Goal: Contribute content: Add original content to the website for others to see

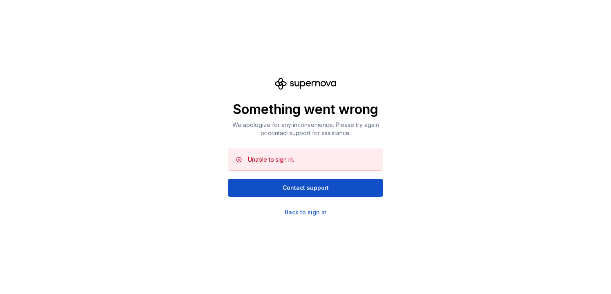
click at [310, 206] on div "Something went wrong We apologize for any inconvenience. Please try again or co…" at bounding box center [305, 147] width 155 height 139
click at [311, 212] on div "Back to sign in" at bounding box center [305, 212] width 42 height 8
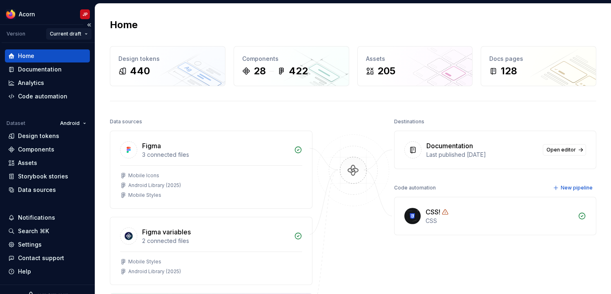
click at [58, 39] on html "Acorn JP Version Current draft Home Documentation Analytics Code automation Dat…" at bounding box center [305, 147] width 611 height 294
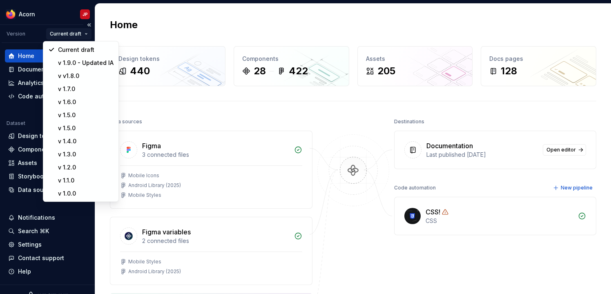
click at [60, 35] on html "Acorn JP Version Current draft Home Documentation Analytics Code automation Dat…" at bounding box center [305, 147] width 611 height 294
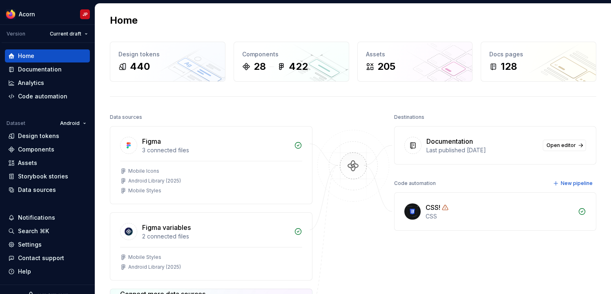
scroll to position [31, 0]
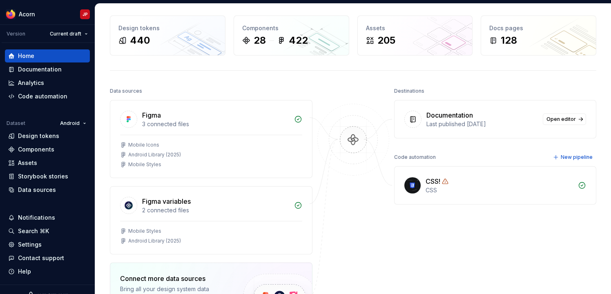
click at [439, 130] on div "Documentation Last published [DATE] Open editor" at bounding box center [495, 119] width 202 height 38
click at [558, 120] on span "Open editor" at bounding box center [560, 119] width 29 height 7
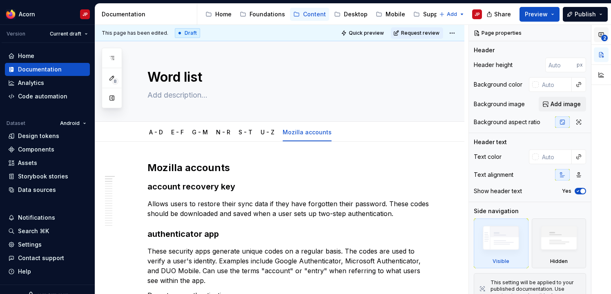
click at [603, 37] on span "2" at bounding box center [604, 38] width 7 height 7
type textarea "*"
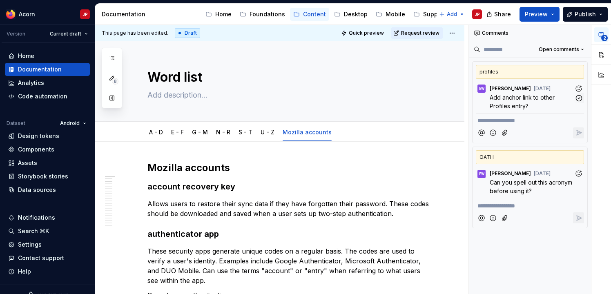
click at [538, 99] on span "Add anchor link to other Profiles entry?" at bounding box center [522, 102] width 67 height 16
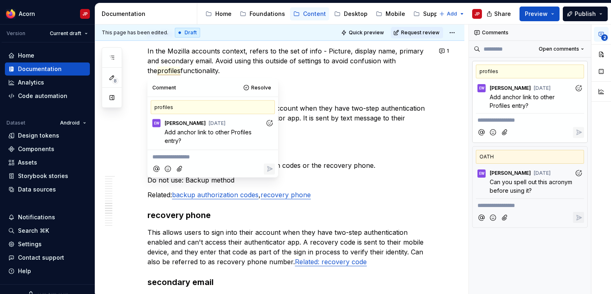
scroll to position [690, 0]
click at [253, 72] on p "In the Mozilla accounts context, refers to the set of info - Picture, display n…" at bounding box center [289, 60] width 284 height 29
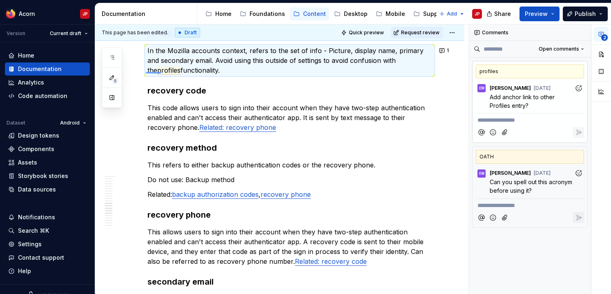
drag, startPoint x: 146, startPoint y: 72, endPoint x: 164, endPoint y: 72, distance: 17.6
click at [163, 73] on div "This page has been edited. Draft Quick preview Request review Word list Edit he…" at bounding box center [281, 158] width 373 height 269
click at [164, 71] on span "profiles" at bounding box center [168, 70] width 23 height 9
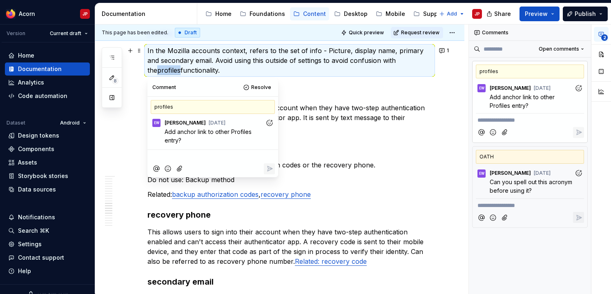
click at [164, 71] on span "profiles" at bounding box center [168, 70] width 23 height 9
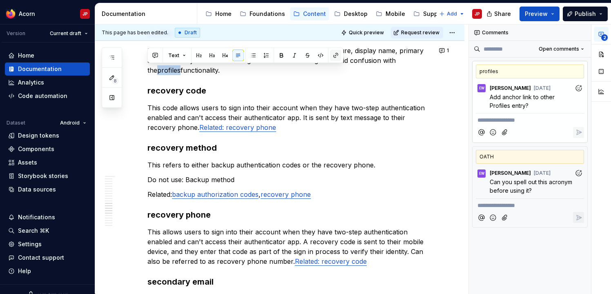
click at [335, 54] on button "button" at bounding box center [335, 55] width 11 height 11
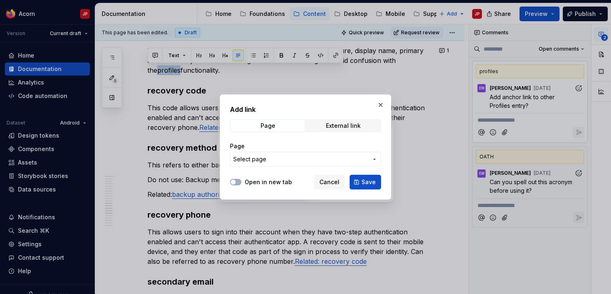
scroll to position [0, 0]
click at [289, 157] on span "Select page" at bounding box center [300, 159] width 135 height 8
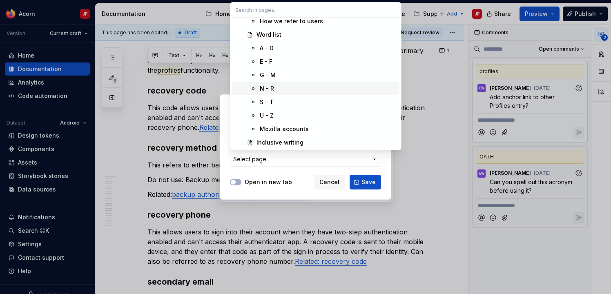
scroll to position [735, 0]
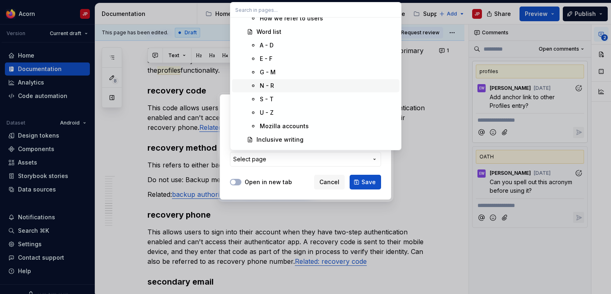
click at [282, 87] on div "N - R" at bounding box center [328, 86] width 136 height 8
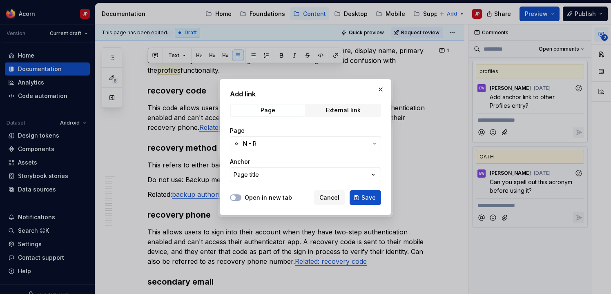
click at [324, 173] on button "Page title" at bounding box center [305, 174] width 151 height 15
click at [320, 161] on div "Add link Page External link Page N - R Anchor Page title Open in new tab Cancel…" at bounding box center [305, 147] width 611 height 294
click at [318, 173] on button "Page title" at bounding box center [305, 174] width 151 height 15
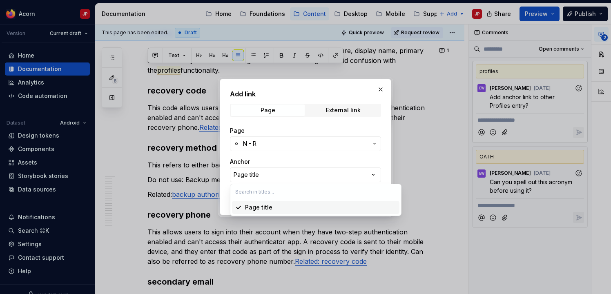
click at [292, 185] on input "text" at bounding box center [315, 191] width 171 height 15
click at [287, 176] on div "Add link Page External link Page N - R Anchor Page title Open in new tab Cancel…" at bounding box center [305, 147] width 611 height 294
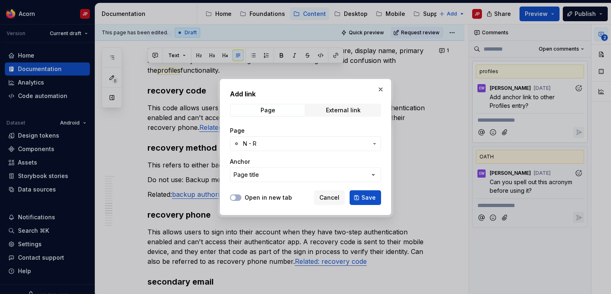
click at [280, 180] on button "Page title" at bounding box center [305, 174] width 151 height 15
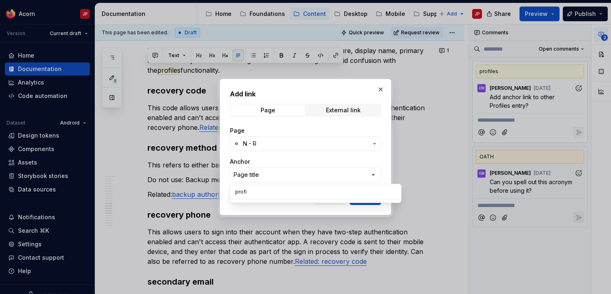
type input "profil"
type textarea "*"
type input "p"
click at [363, 162] on div "Add link Page External link Page N - R Anchor Page title Open in new tab Cancel…" at bounding box center [305, 147] width 611 height 294
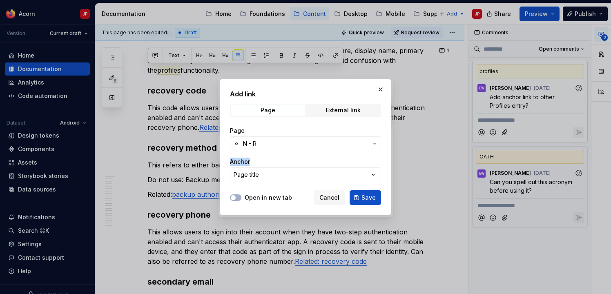
click at [369, 197] on span "Save" at bounding box center [368, 197] width 14 height 8
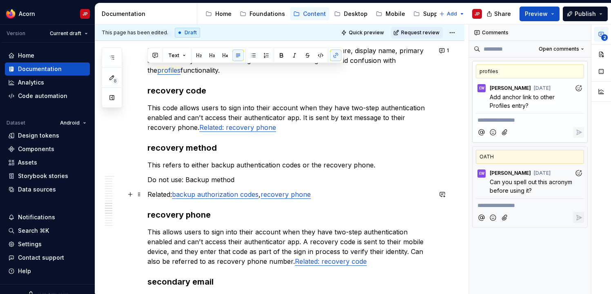
scroll to position [0, 0]
click at [548, 131] on div at bounding box center [529, 132] width 108 height 17
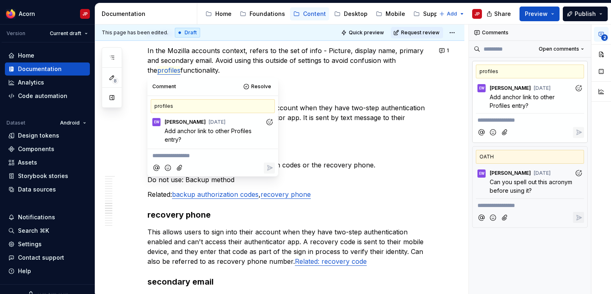
click at [546, 128] on div at bounding box center [529, 132] width 108 height 17
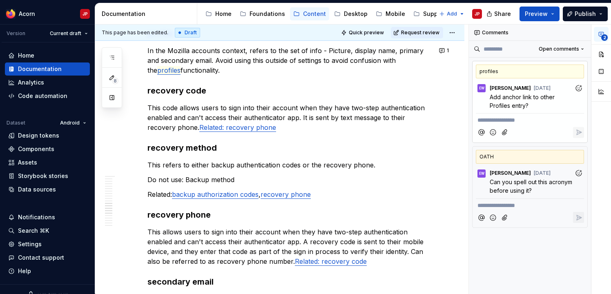
click at [535, 115] on div "**********" at bounding box center [529, 118] width 108 height 11
click at [533, 122] on p "**********" at bounding box center [529, 120] width 105 height 9
click at [538, 123] on p "**********" at bounding box center [529, 120] width 105 height 9
click at [579, 100] on icon "button" at bounding box center [579, 98] width 8 height 8
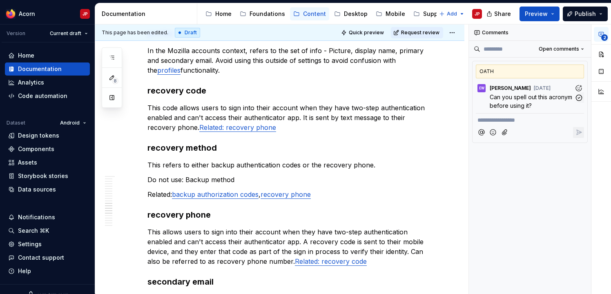
click at [542, 108] on span "Can you spell out this acronym before using it?" at bounding box center [531, 101] width 84 height 16
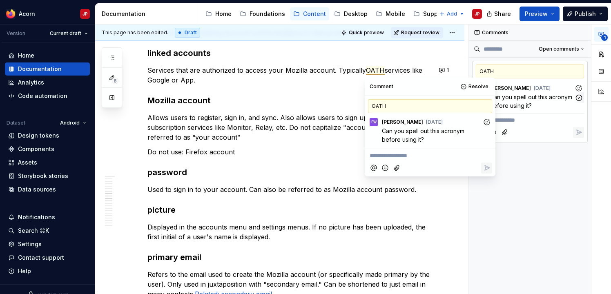
scroll to position [409, 0]
click at [362, 72] on p "Services that are authorized to access your Mozilla account. Typically OATH ser…" at bounding box center [289, 75] width 284 height 20
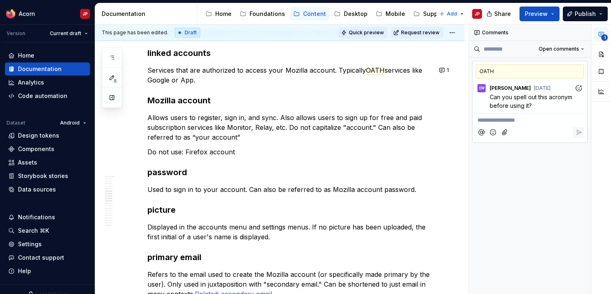
type textarea "*"
click at [366, 71] on span "OATH" at bounding box center [375, 70] width 19 height 9
click at [168, 80] on span "OATH" at bounding box center [159, 80] width 19 height 9
click at [577, 96] on icon "button" at bounding box center [578, 98] width 6 height 6
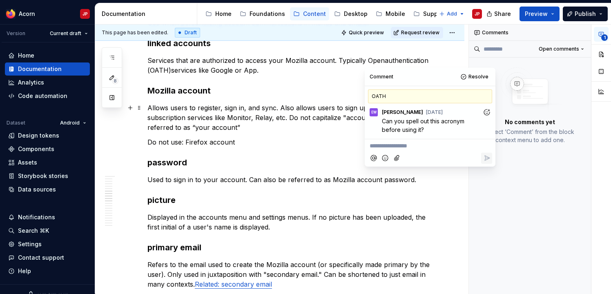
click at [295, 114] on p "Allows users to register, sign in, and sync. Also allows users to sign up for f…" at bounding box center [289, 117] width 284 height 29
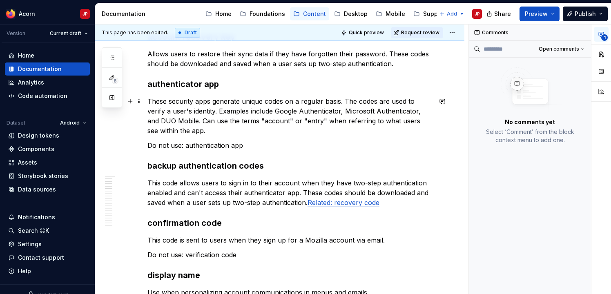
scroll to position [0, 0]
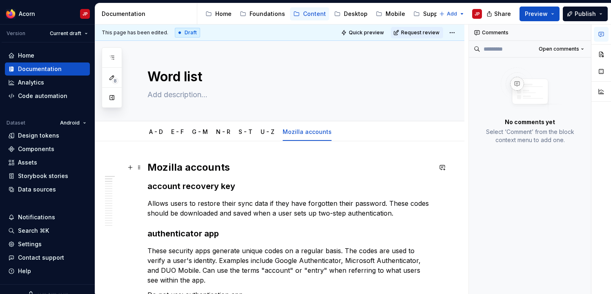
click at [147, 168] on div "This page has been edited. Draft Quick preview Request review Word list Edit he…" at bounding box center [281, 158] width 373 height 269
click at [153, 168] on h2 "Mozilla accounts" at bounding box center [289, 167] width 284 height 13
click at [149, 168] on h2 "Mozilla accounts" at bounding box center [289, 167] width 284 height 13
drag, startPoint x: 227, startPoint y: 166, endPoint x: 231, endPoint y: 165, distance: 4.6
click at [228, 166] on h2 "Mozilla accounts" at bounding box center [289, 167] width 284 height 13
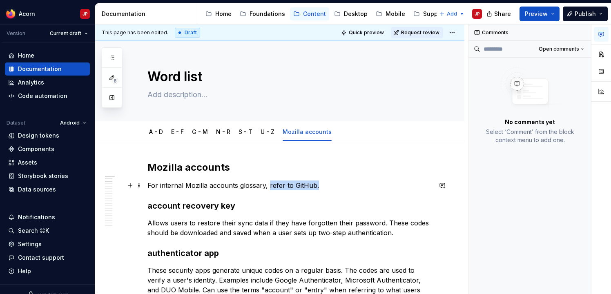
click at [268, 184] on p "For internal Mozilla accounts glossary, refer to GitHub." at bounding box center [289, 185] width 284 height 10
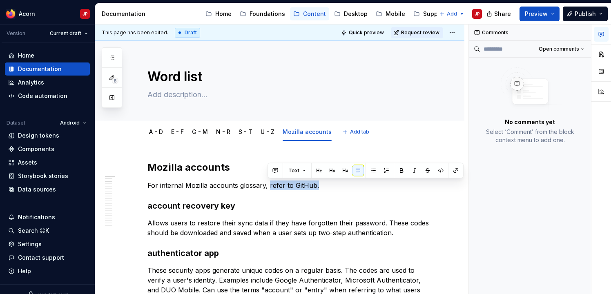
type textarea "*"
click at [451, 172] on button "button" at bounding box center [455, 170] width 11 height 11
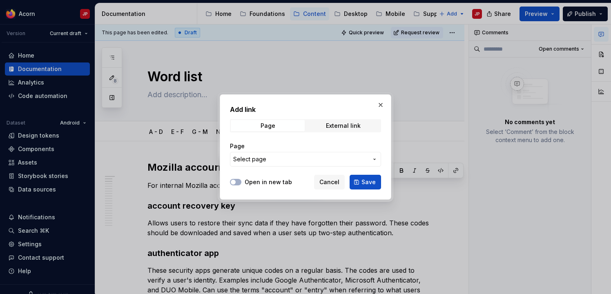
scroll to position [0, 0]
click at [331, 135] on div "Add link Page External link Page Select page" at bounding box center [305, 137] width 151 height 67
click at [332, 132] on div "Page External link" at bounding box center [305, 125] width 151 height 13
click at [333, 128] on div "External link" at bounding box center [343, 125] width 35 height 7
click at [297, 160] on input "URL" at bounding box center [305, 159] width 151 height 15
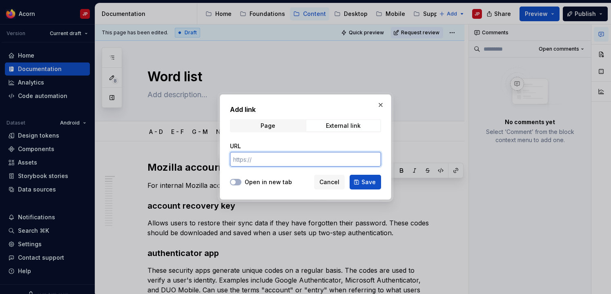
paste input "[URL][DOMAIN_NAME]"
type input "[URL][DOMAIN_NAME]"
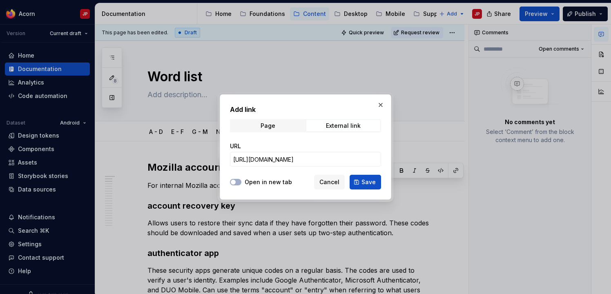
click at [263, 177] on div "Open in new tab Cancel Save" at bounding box center [305, 180] width 151 height 18
click at [262, 180] on label "Open in new tab" at bounding box center [267, 182] width 47 height 8
click at [241, 180] on button "Open in new tab" at bounding box center [235, 182] width 11 height 7
click at [360, 181] on button "Save" at bounding box center [364, 182] width 31 height 15
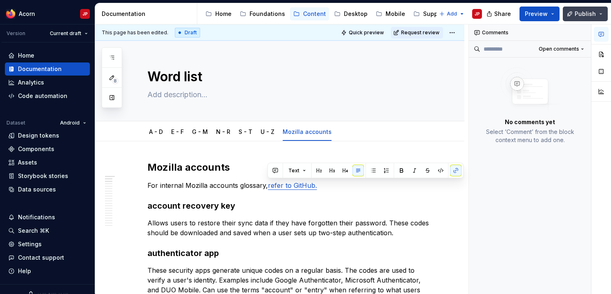
click at [592, 11] on span "Publish" at bounding box center [584, 14] width 21 height 8
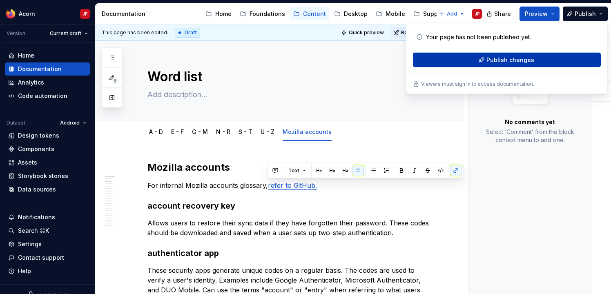
click at [527, 62] on span "Publish changes" at bounding box center [510, 60] width 48 height 8
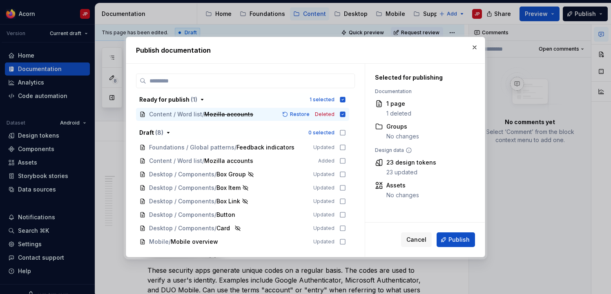
click at [459, 237] on span "Publish" at bounding box center [458, 239] width 21 height 8
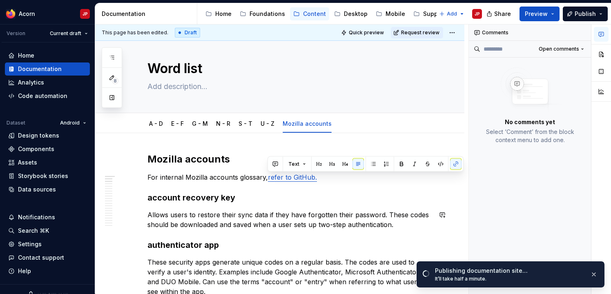
scroll to position [0, 0]
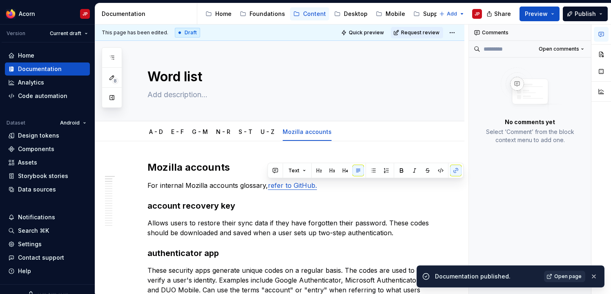
click at [564, 277] on span "Open page" at bounding box center [567, 276] width 27 height 7
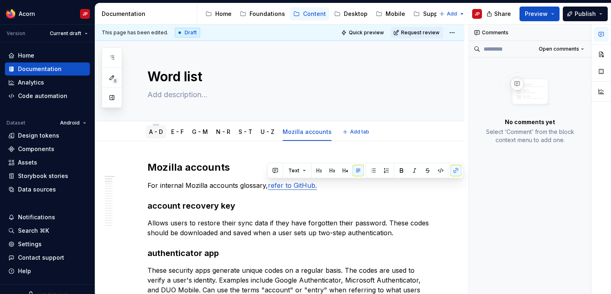
click at [158, 131] on link "A - D" at bounding box center [156, 131] width 14 height 7
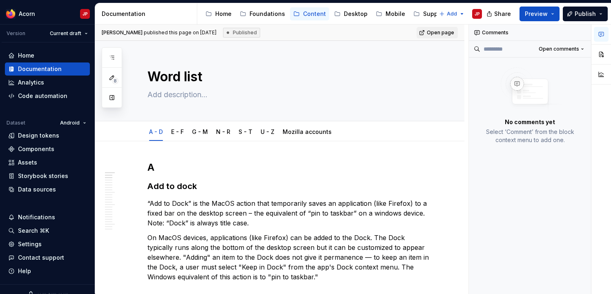
click at [360, 131] on div "A - D E - F G - M N - R S - T U - Z Mozilla accounts" at bounding box center [289, 132] width 294 height 18
click at [297, 131] on link "Mozilla accounts" at bounding box center [306, 131] width 49 height 7
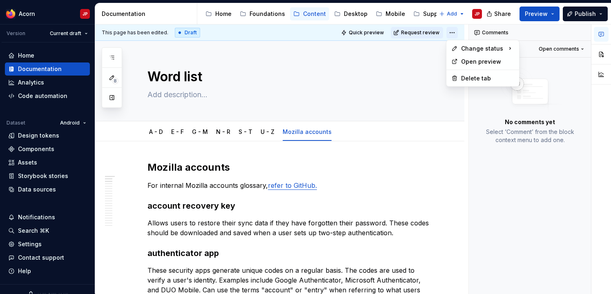
click at [448, 35] on html "Acorn JP Version Current draft Home Documentation Analytics Code automation Dat…" at bounding box center [305, 147] width 611 height 294
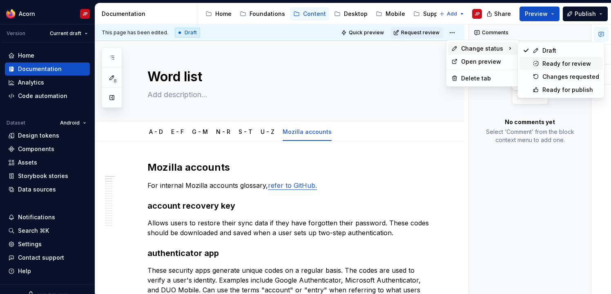
click at [553, 66] on div "Ready for review" at bounding box center [570, 64] width 57 height 8
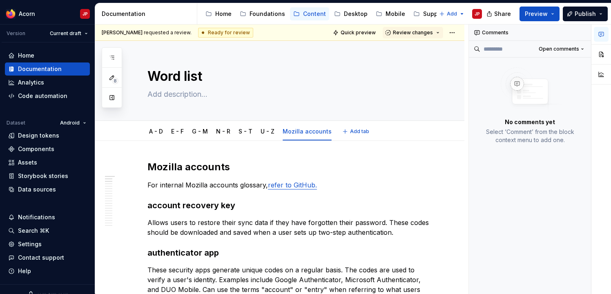
scroll to position [0, 0]
click at [574, 18] on button "Publish" at bounding box center [584, 14] width 45 height 15
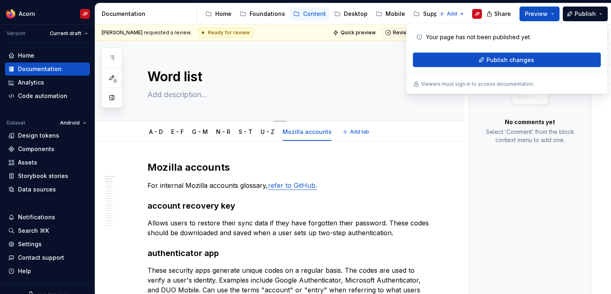
click at [353, 80] on textarea "Word list" at bounding box center [288, 77] width 284 height 20
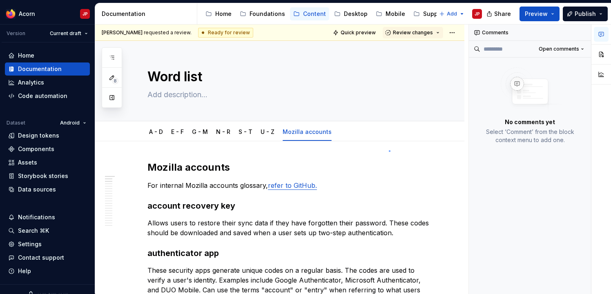
click at [389, 151] on div "[PERSON_NAME] requested a review. Ready for review Quick preview Review changes…" at bounding box center [281, 158] width 373 height 269
click at [417, 34] on span "Review changes" at bounding box center [413, 32] width 40 height 7
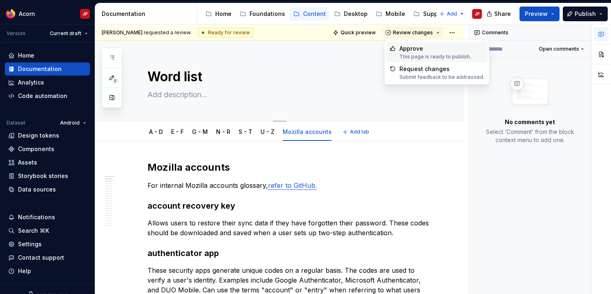
click at [335, 70] on textarea "Word list" at bounding box center [288, 77] width 284 height 20
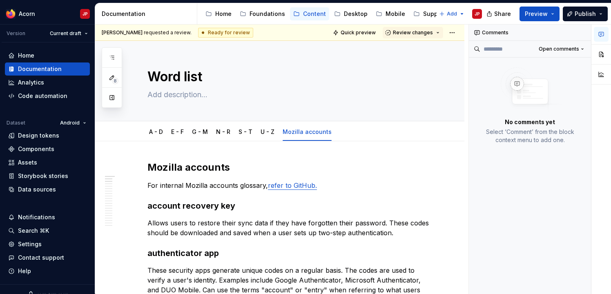
type textarea "*"
